Goal: Information Seeking & Learning: Learn about a topic

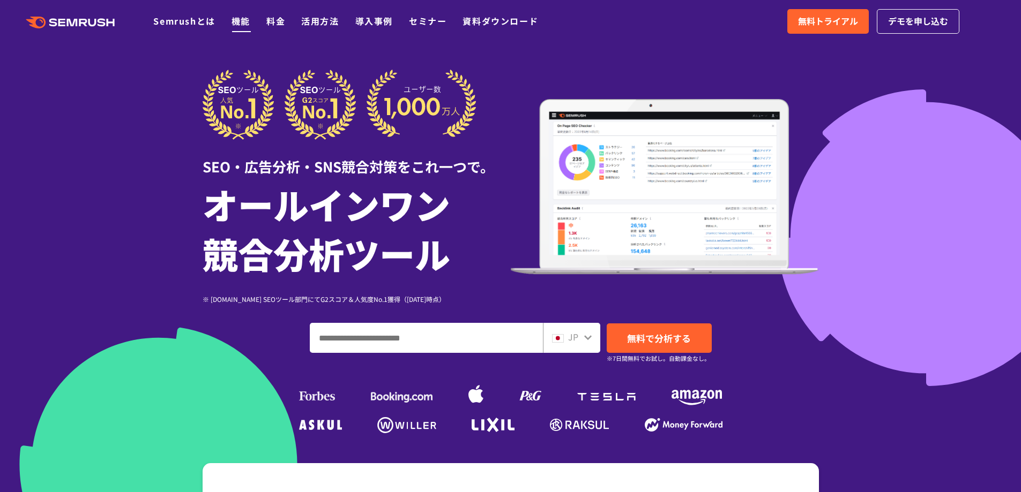
click at [243, 23] on link "機能" at bounding box center [241, 20] width 19 height 13
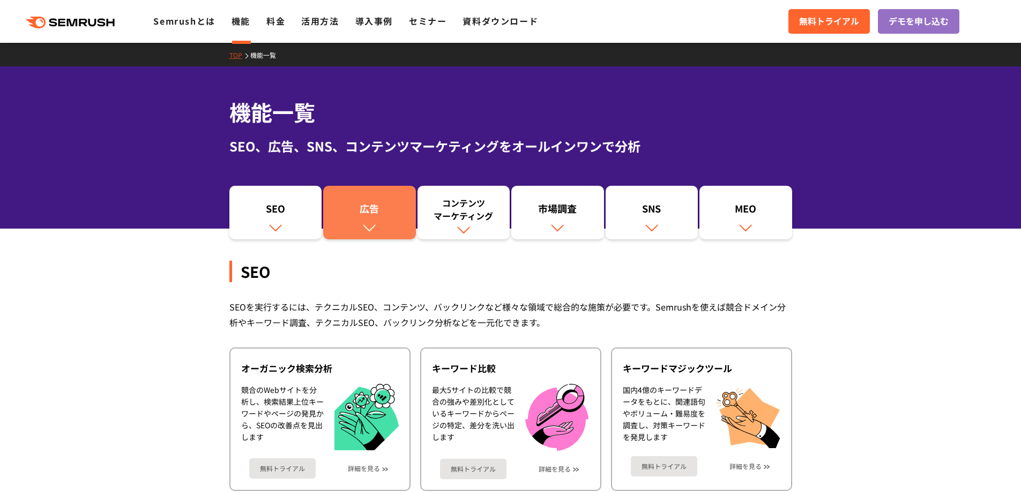
click at [379, 228] on link "広告" at bounding box center [369, 213] width 93 height 54
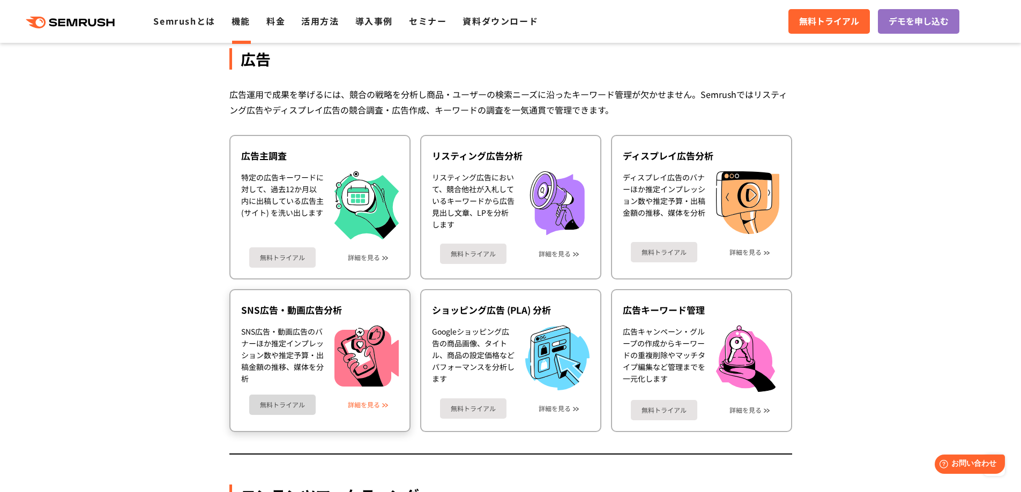
click at [367, 404] on link "詳細を見る" at bounding box center [364, 405] width 32 height 8
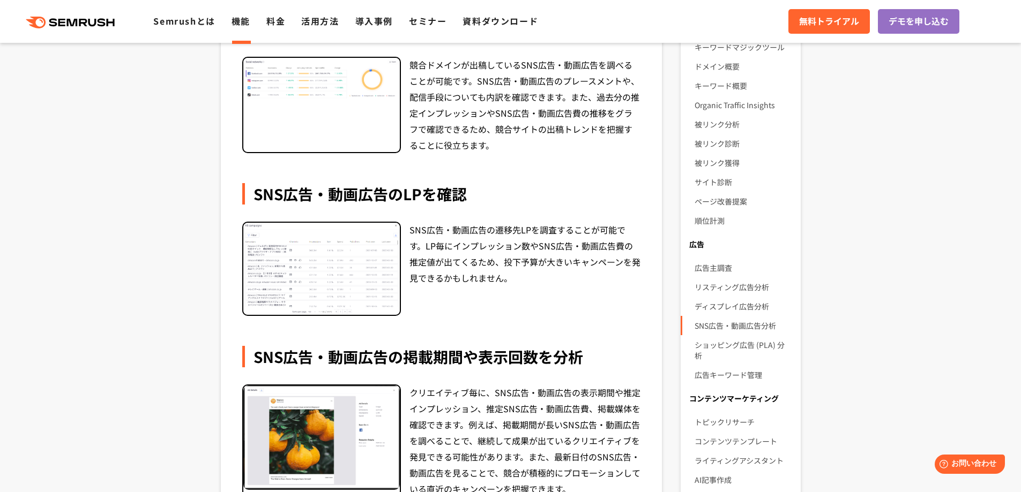
scroll to position [465, 0]
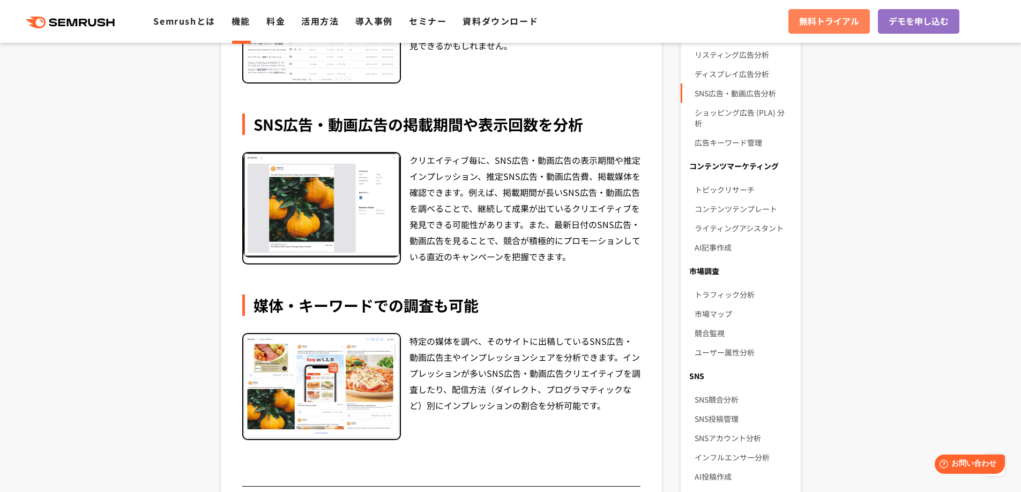
click at [827, 25] on span "無料トライアル" at bounding box center [829, 21] width 60 height 14
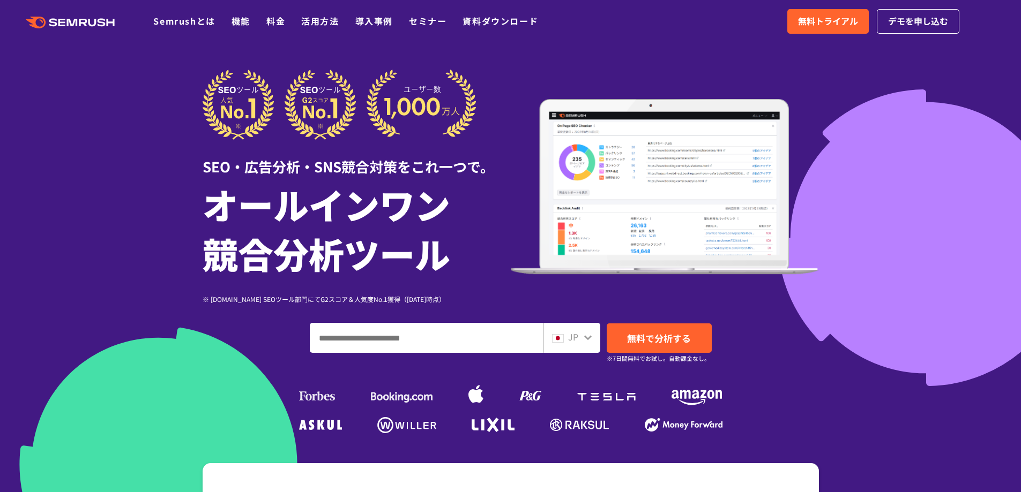
click at [432, 333] on input "ドメイン、キーワードまたはURLを入力してください" at bounding box center [426, 338] width 232 height 29
click at [852, 21] on span "無料トライアル" at bounding box center [828, 21] width 60 height 14
click at [322, 349] on input "ドメイン、キーワードまたはURLを入力してください" at bounding box center [426, 338] width 232 height 29
click at [744, 191] on img at bounding box center [665, 187] width 308 height 176
click at [899, 36] on div ".cls {fill: #FF642D;} .cls {fill: #FF642D;} Semrushとは 機能 料金 活用方法 導入事例 セミナー 資料ダウ…" at bounding box center [510, 21] width 1021 height 32
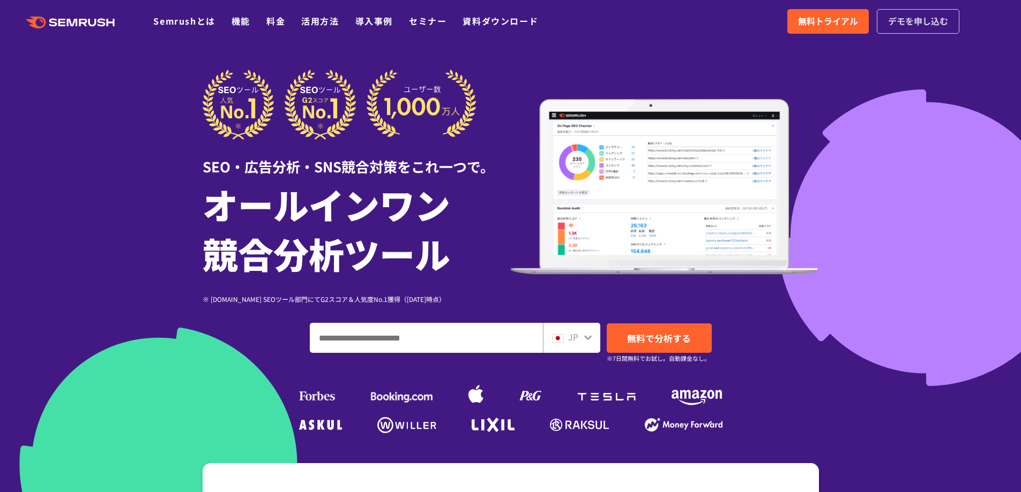
click at [913, 17] on span "デモを申し込む" at bounding box center [918, 21] width 60 height 14
